Goal: Task Accomplishment & Management: Use online tool/utility

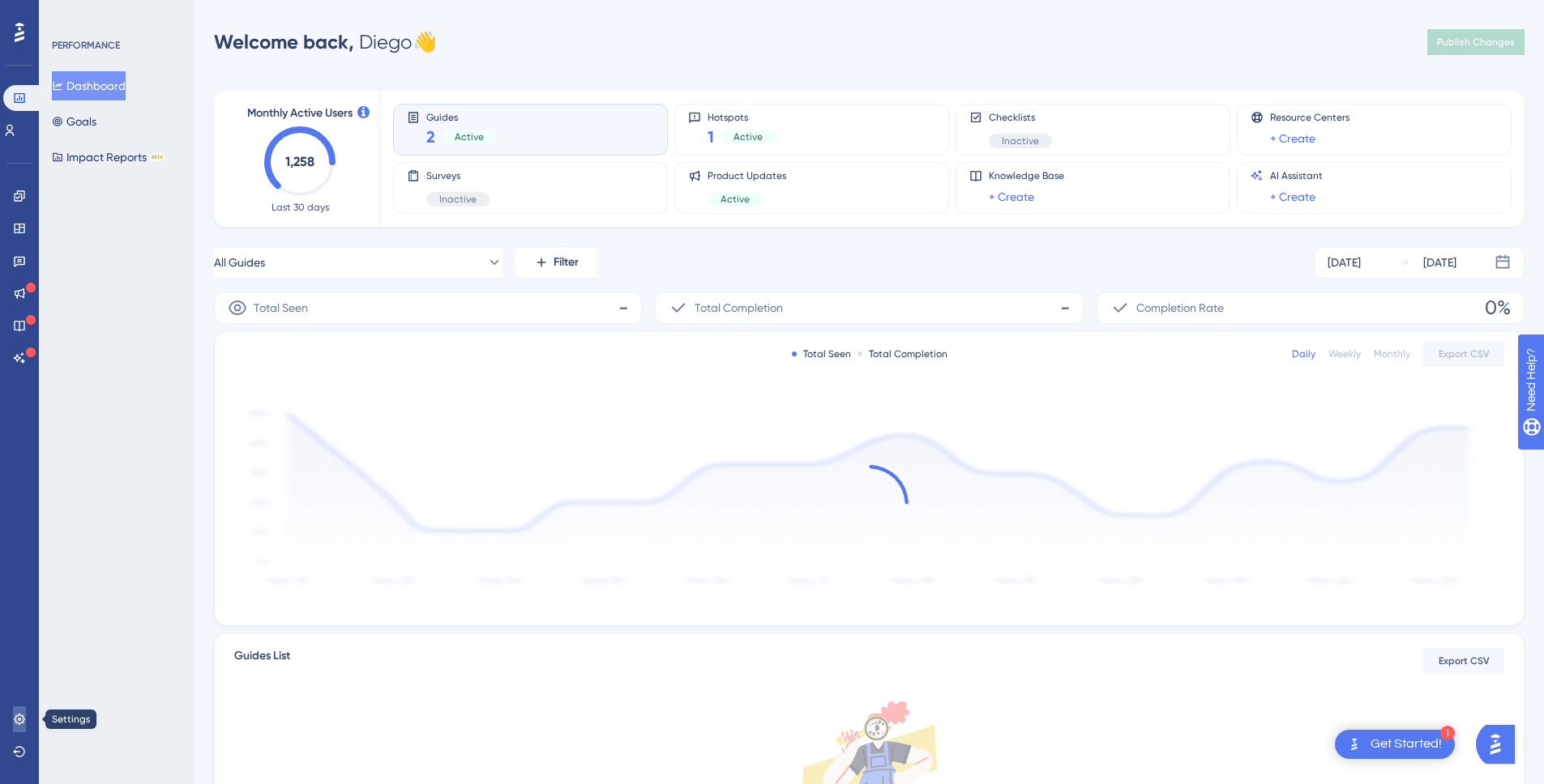
click at [22, 729] on link at bounding box center [19, 720] width 13 height 26
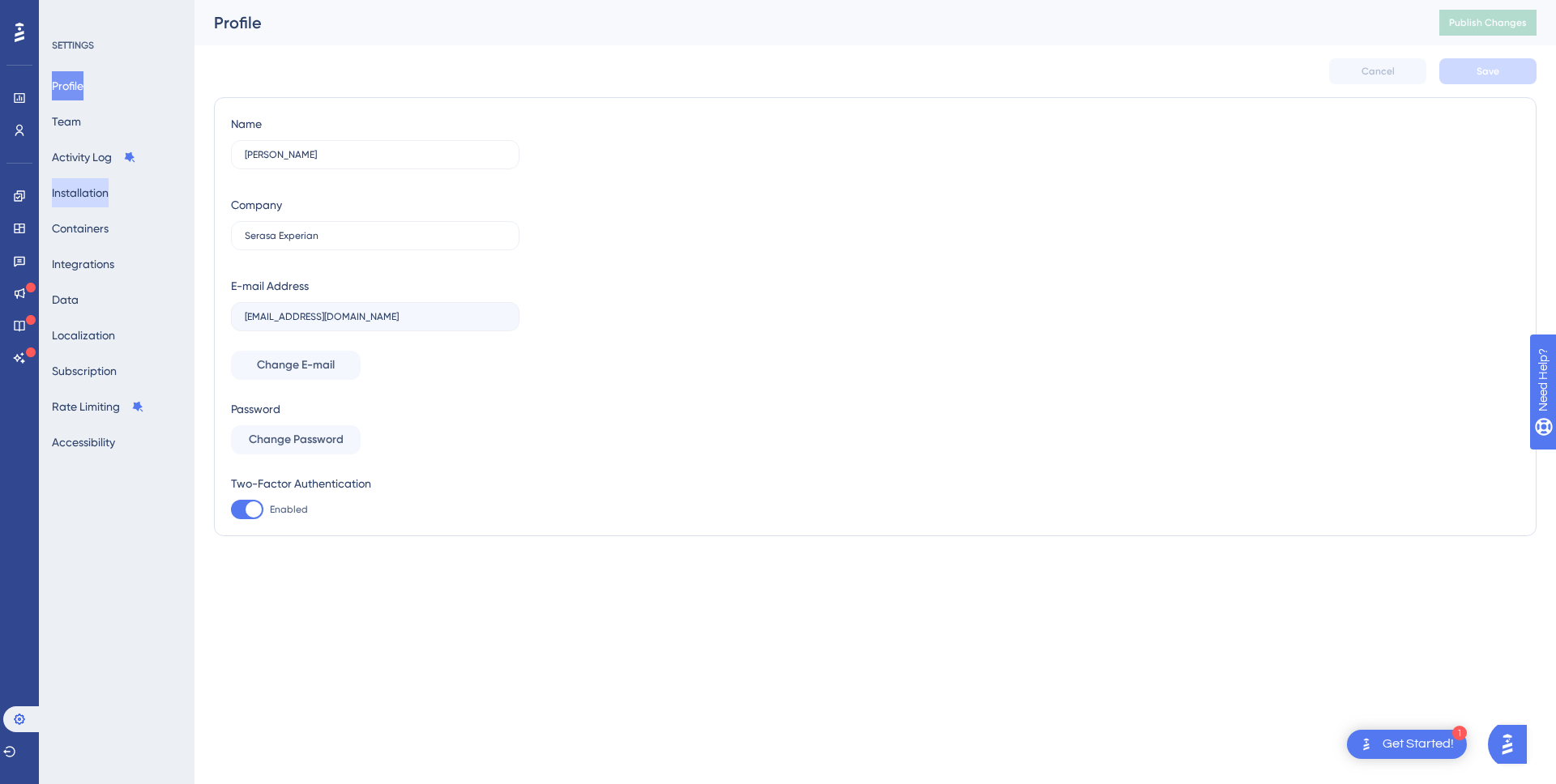
click at [105, 197] on button "Installation" at bounding box center [80, 192] width 57 height 29
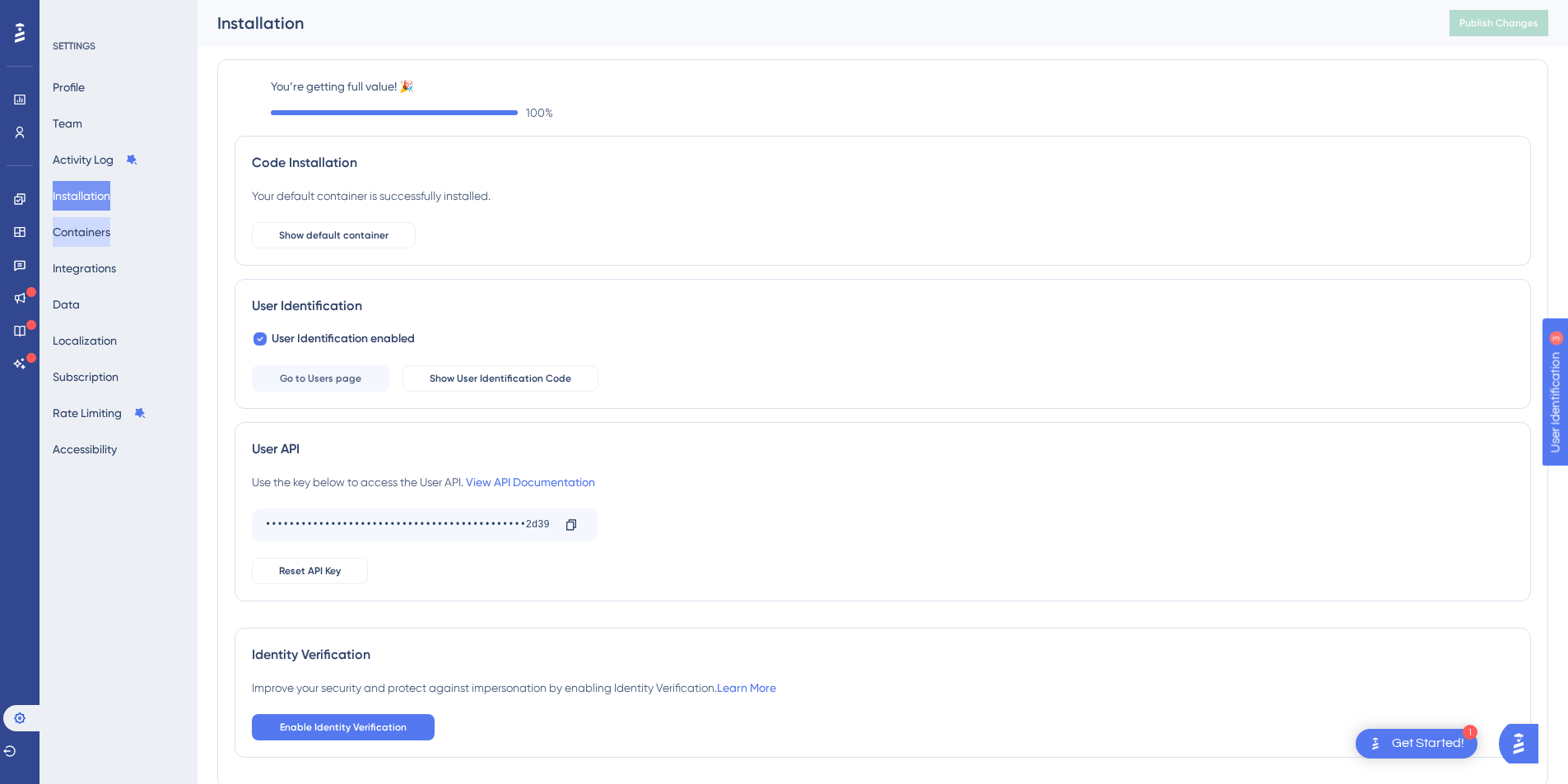
click at [108, 239] on button "Containers" at bounding box center [81, 231] width 58 height 29
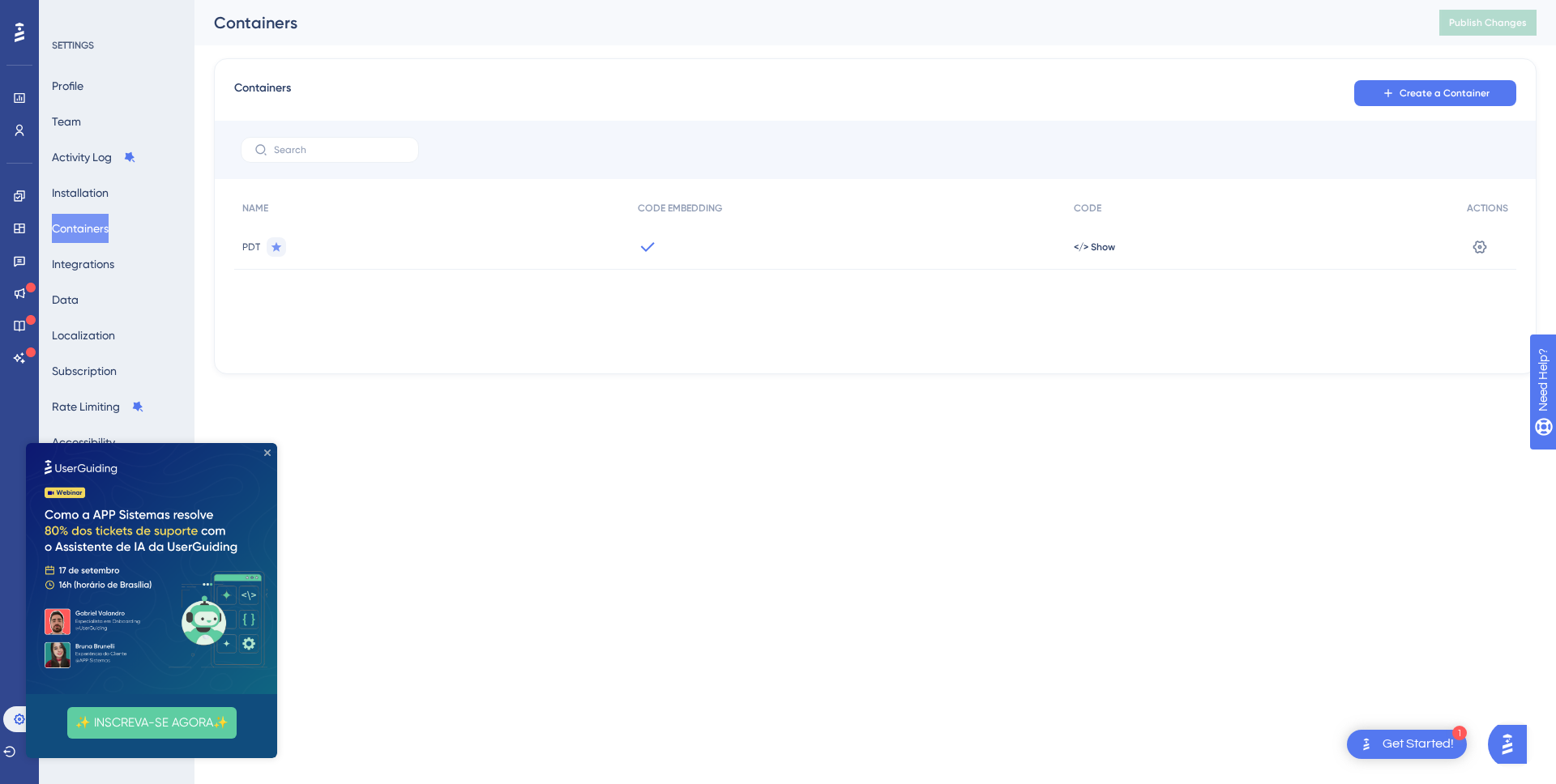
click at [267, 454] on icon "Close Preview" at bounding box center [267, 452] width 6 height 6
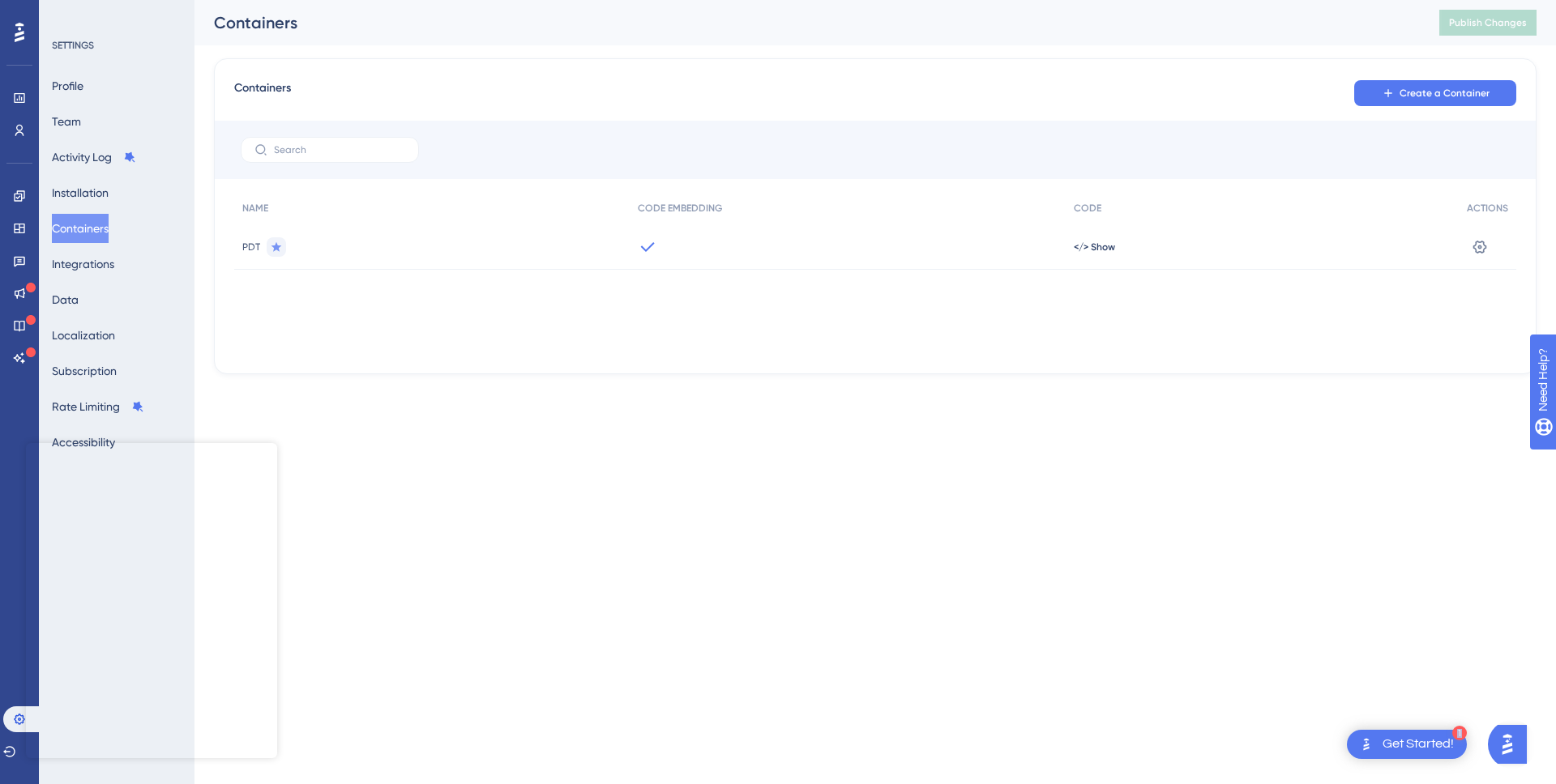
click at [267, 0] on html "1 Get Started! Performance Users Engagement Widgets Feedback Product Updates Kn…" at bounding box center [778, 0] width 1556 height 0
